Goal: Information Seeking & Learning: Learn about a topic

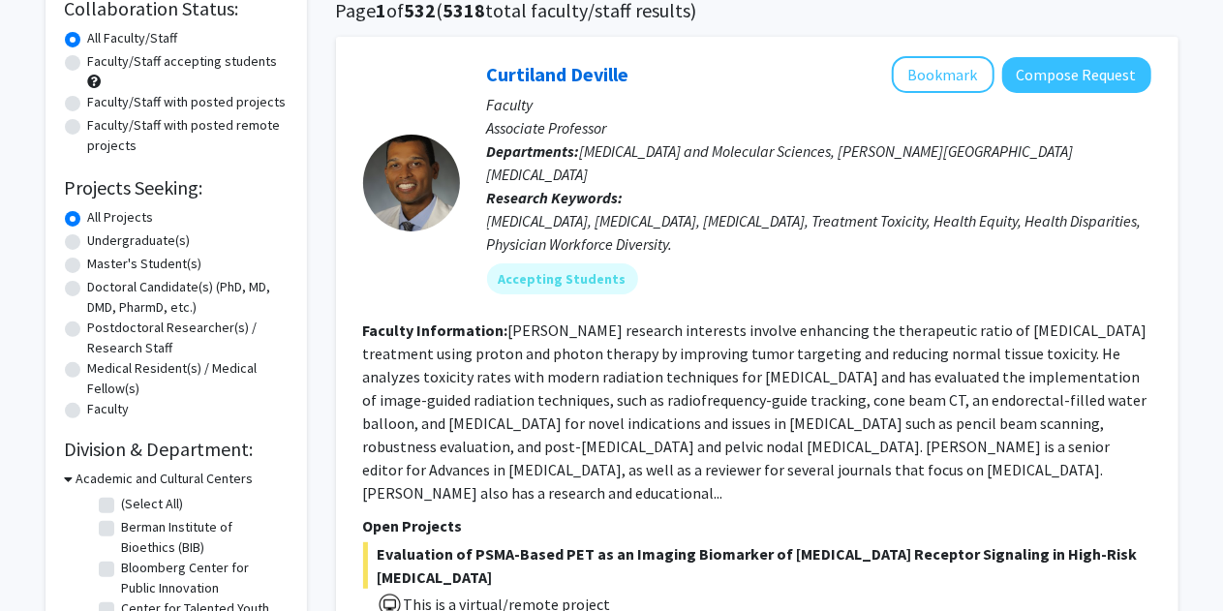
scroll to position [167, 0]
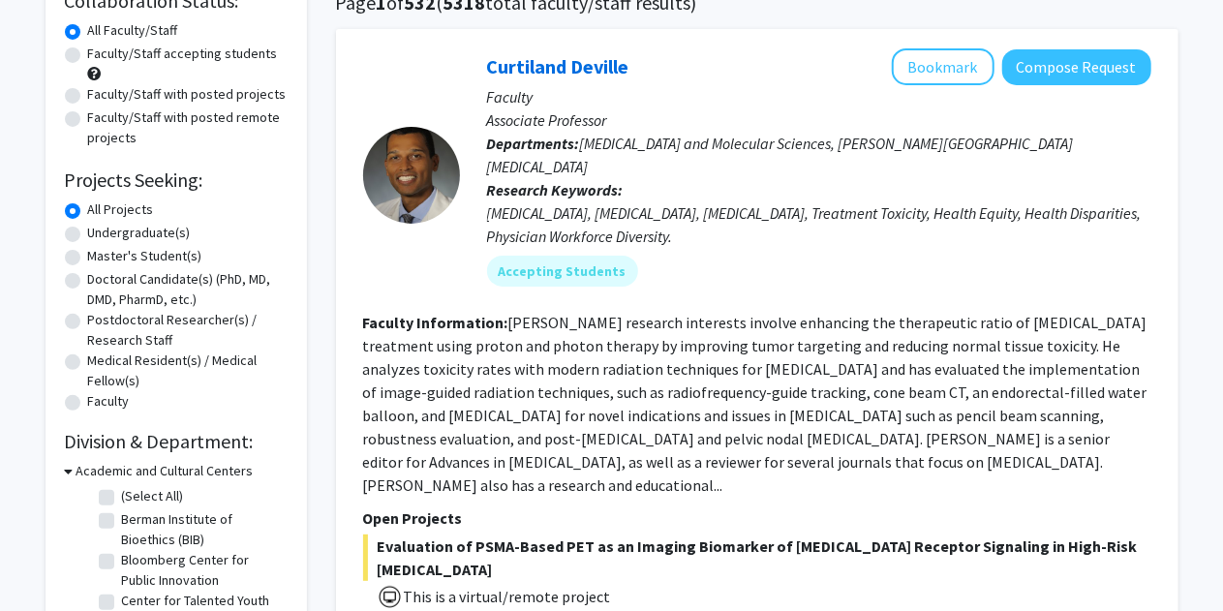
click at [158, 260] on label "Master's Student(s)" at bounding box center [145, 256] width 114 height 20
click at [101, 259] on input "Master's Student(s)" at bounding box center [94, 252] width 13 height 13
radio input "true"
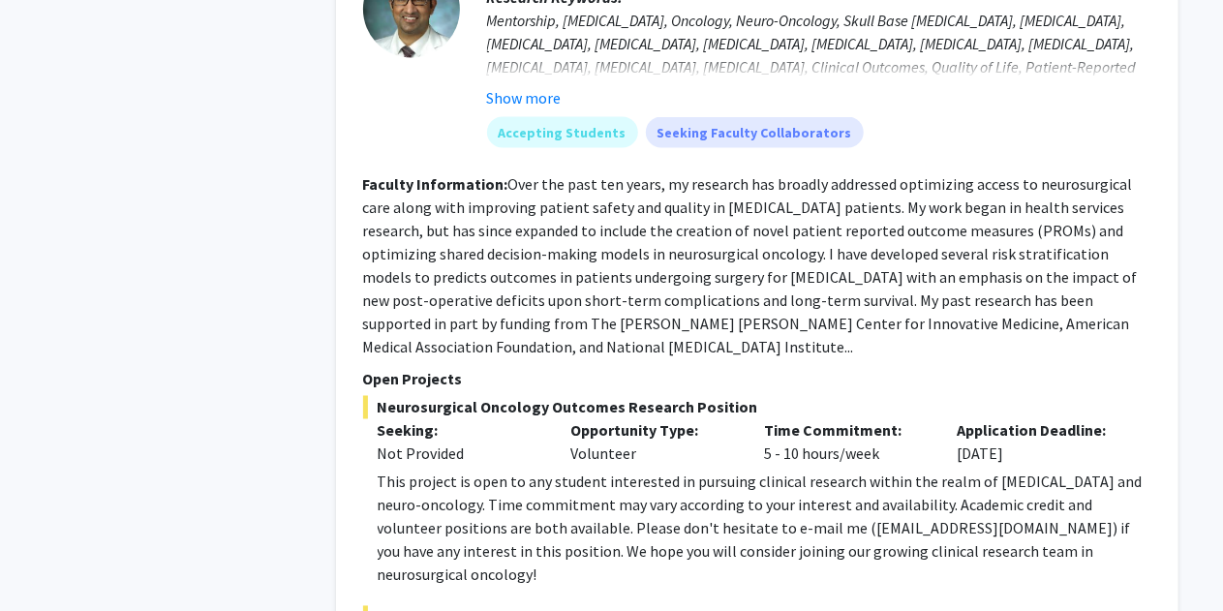
scroll to position [9134, 0]
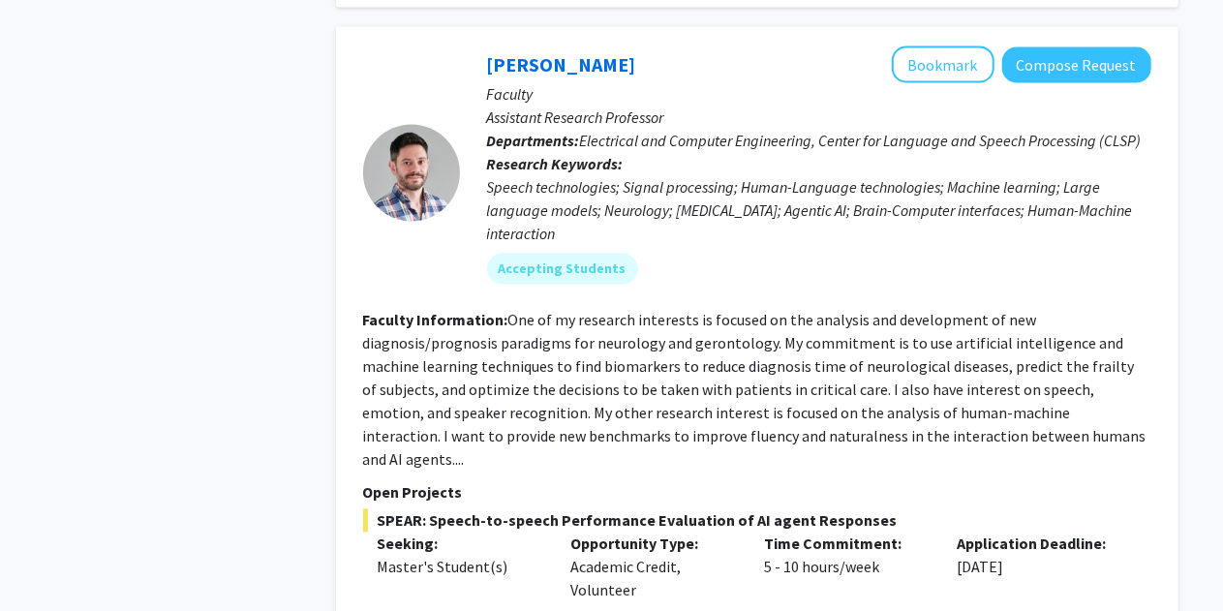
scroll to position [1753, 0]
